Goal: Information Seeking & Learning: Learn about a topic

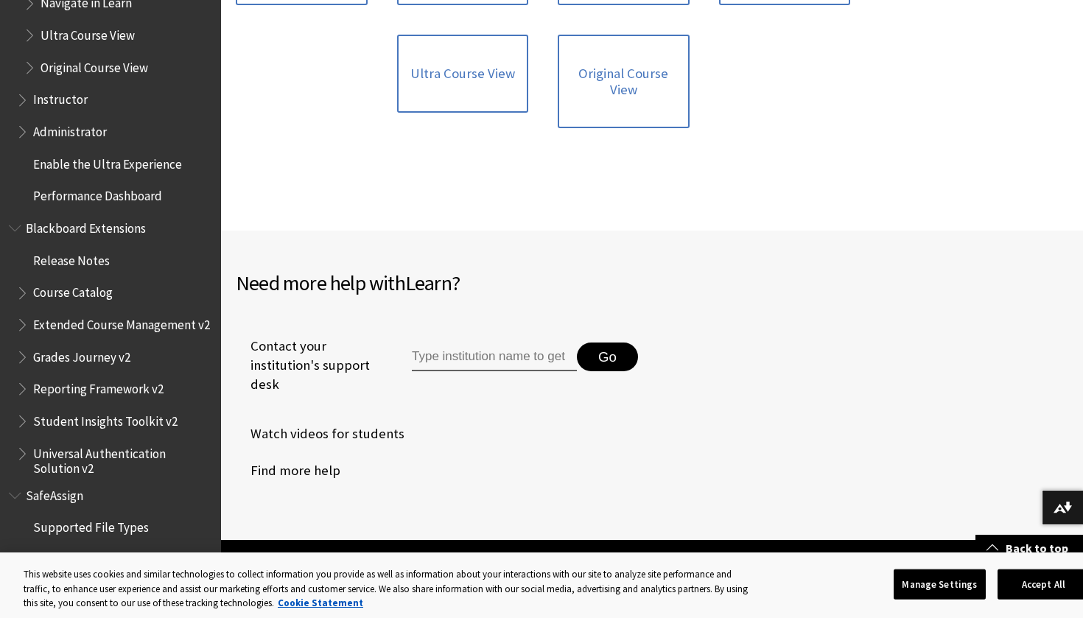
scroll to position [1756, 0]
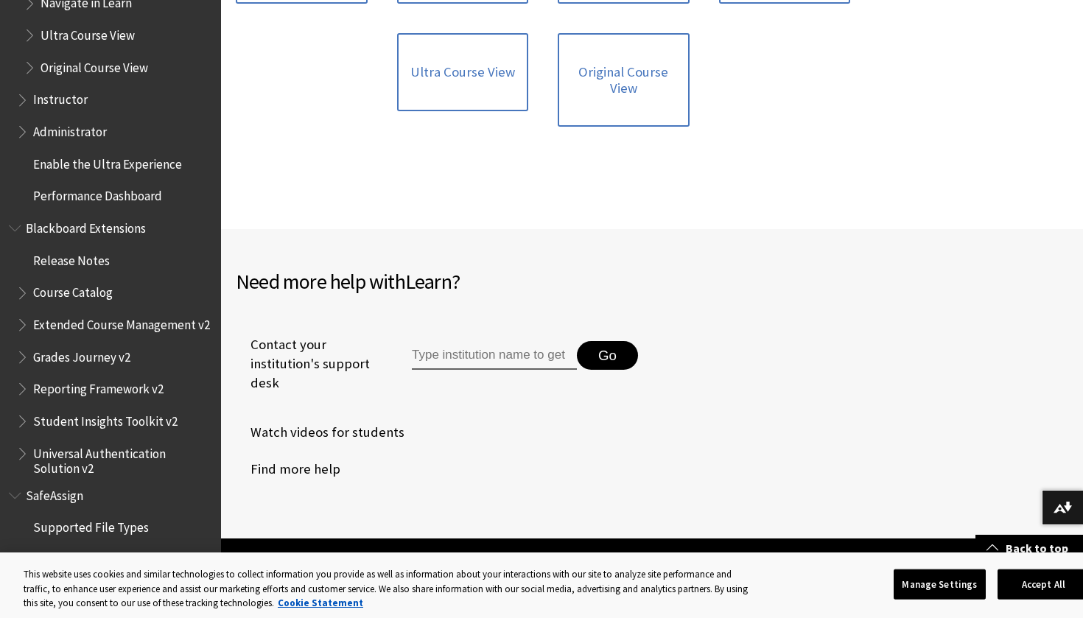
click at [70, 547] on span "Student" at bounding box center [56, 557] width 46 height 20
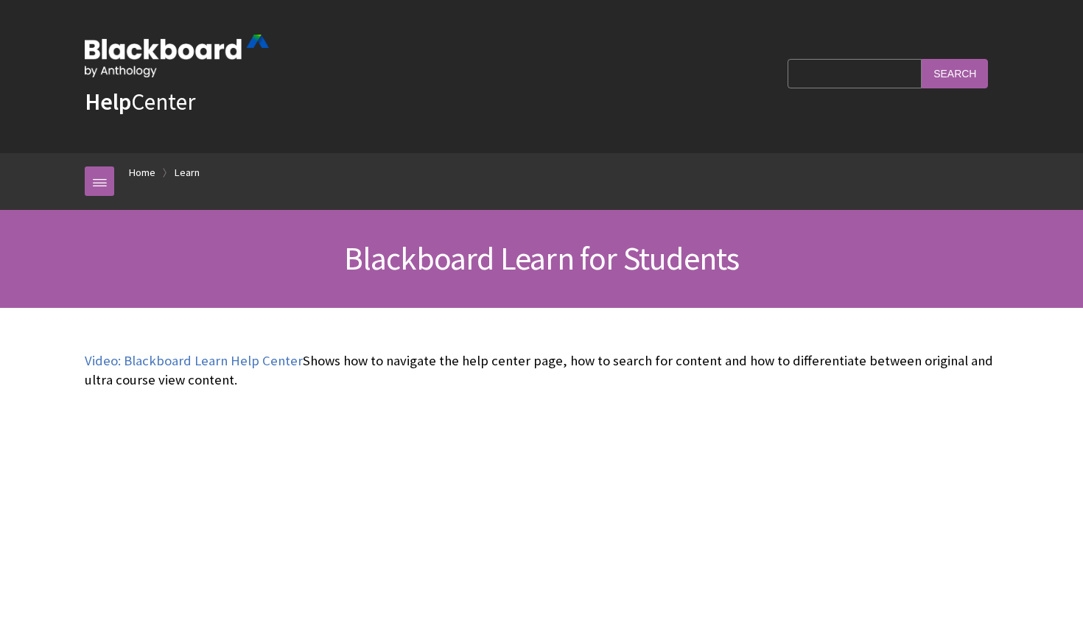
scroll to position [1397, 0]
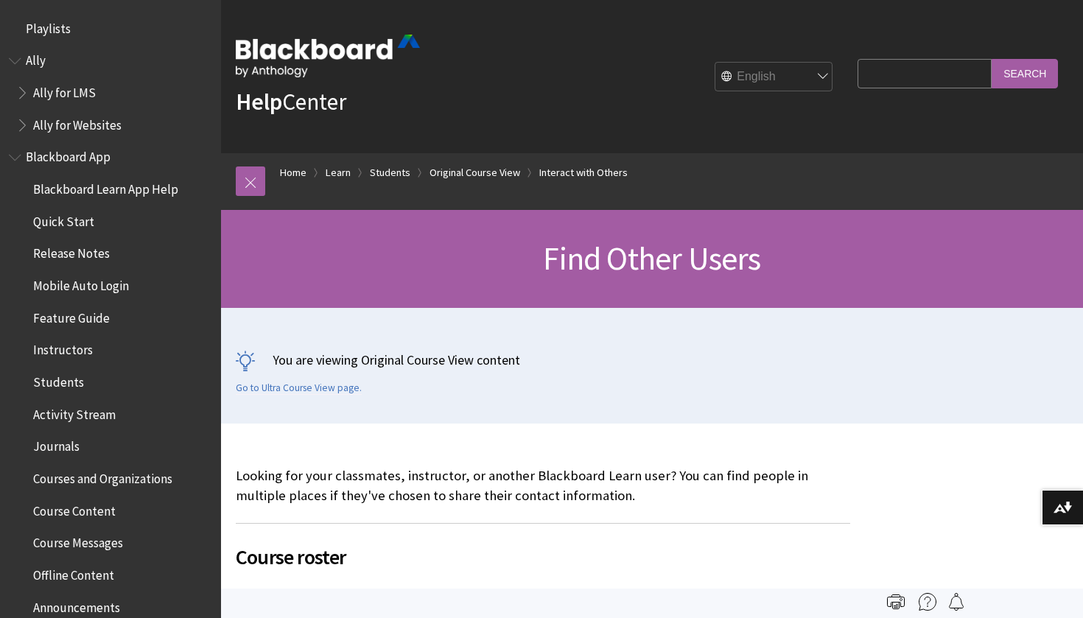
scroll to position [2157, 0]
